Goal: Find specific page/section: Find specific page/section

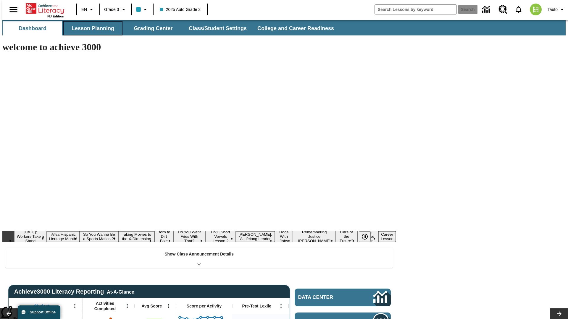
click at [90, 28] on button "Lesson Planning" at bounding box center [92, 28] width 59 height 14
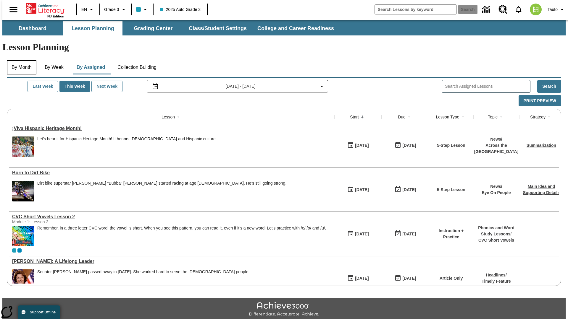
click at [20, 60] on button "By Month" at bounding box center [22, 67] width 30 height 14
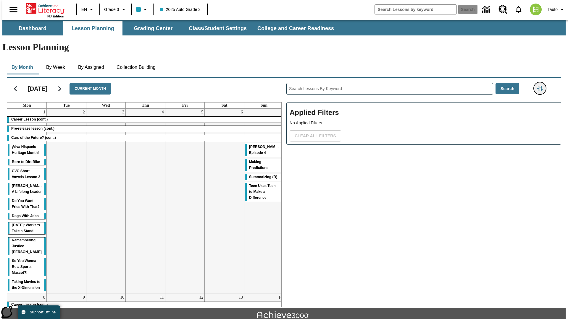
click at [541, 86] on icon "Filters Side menu" at bounding box center [539, 88] width 5 height 5
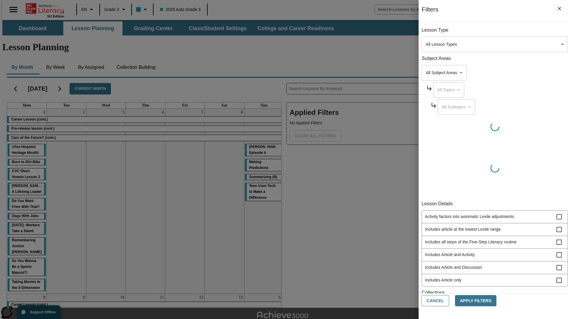
click at [426, 44] on body "Skip to main content NJ Edition EN Grade 3 2025 Auto Grade 3 Search 0 Tauto Das…" at bounding box center [283, 183] width 563 height 326
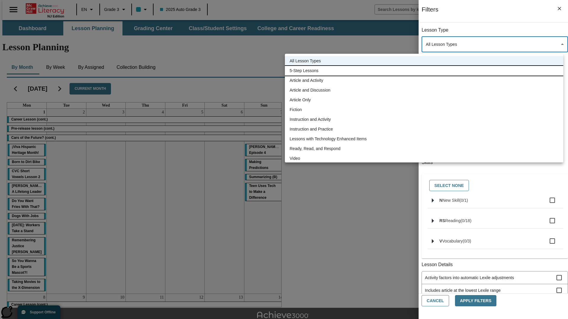
click at [424, 71] on li "5-Step Lessons" at bounding box center [424, 71] width 278 height 10
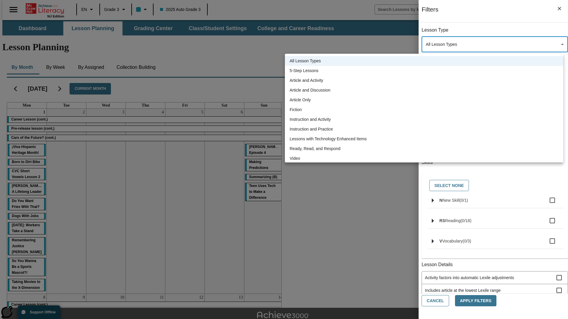
type input "1"
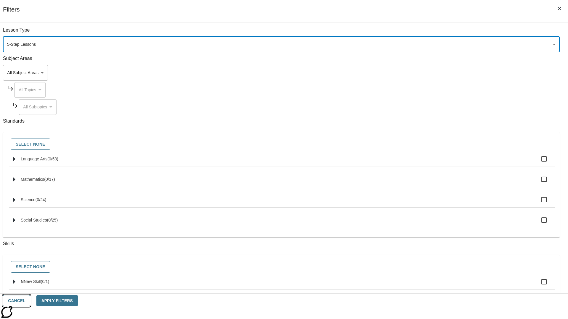
click at [30, 301] on button "Cancel" at bounding box center [16, 301] width 27 height 12
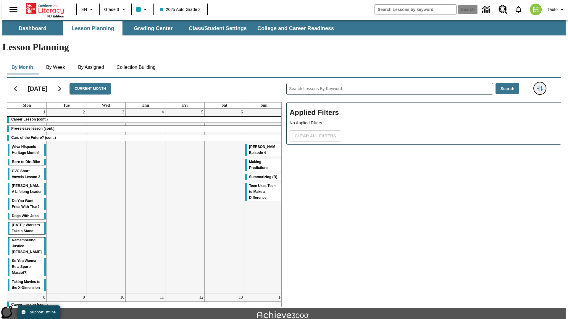
click at [541, 86] on icon "Filters Side menu" at bounding box center [539, 88] width 5 height 5
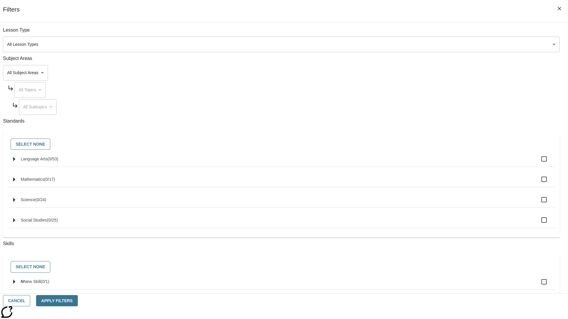
click at [426, 44] on body "Skip to main content NJ Edition EN Grade 3 2025 Auto Grade 3 Search 0 Tauto Das…" at bounding box center [283, 183] width 563 height 326
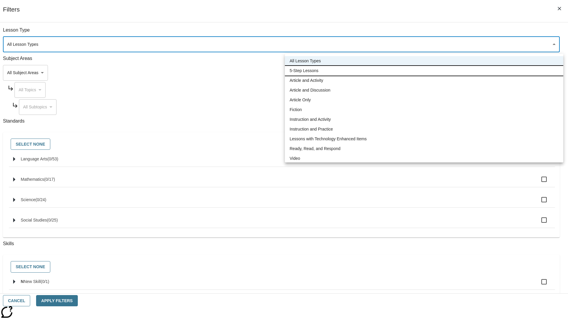
click at [424, 71] on li "5-Step Lessons" at bounding box center [424, 71] width 278 height 10
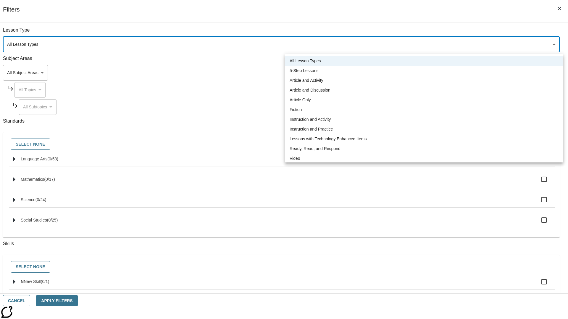
type input "1"
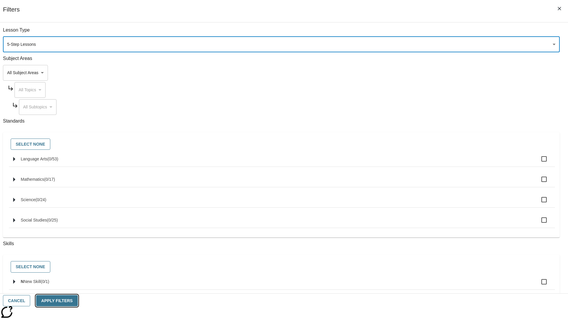
click at [77, 301] on button "Apply Filters" at bounding box center [56, 301] width 41 height 12
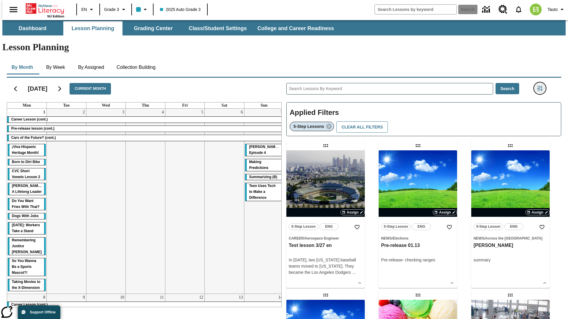
click at [541, 86] on icon "Filters Side menu" at bounding box center [539, 88] width 5 height 5
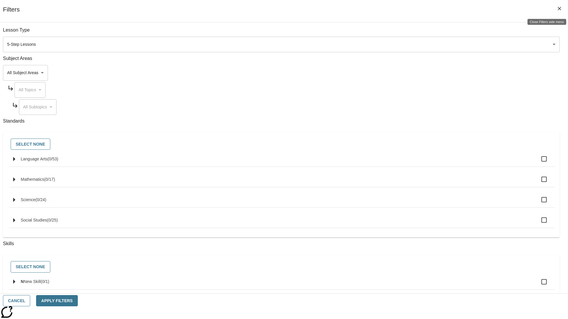
click at [559, 9] on icon "Close Filters side menu" at bounding box center [559, 9] width 4 height 4
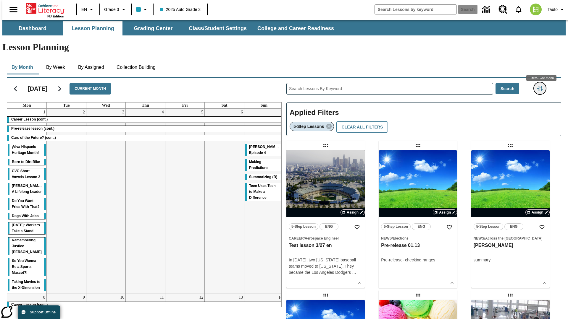
click at [541, 86] on icon "Filters Side menu" at bounding box center [539, 88] width 5 height 5
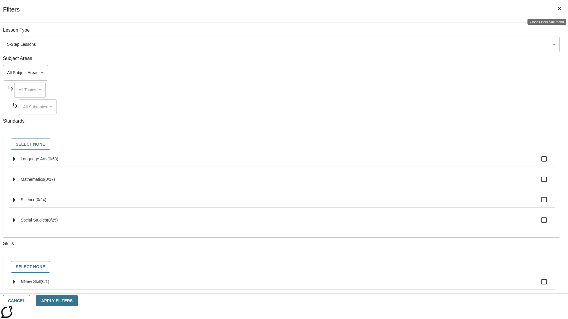
click at [559, 9] on icon "Close Filters side menu" at bounding box center [559, 9] width 4 height 4
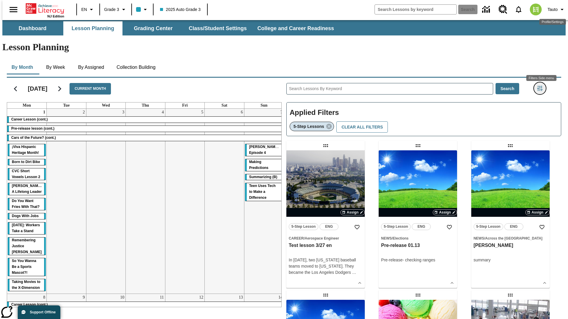
click at [541, 86] on icon "Filters Side menu" at bounding box center [539, 88] width 5 height 5
